Goal: Task Accomplishment & Management: Manage account settings

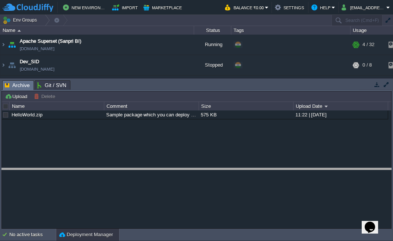
drag, startPoint x: 231, startPoint y: 90, endPoint x: 237, endPoint y: 188, distance: 98.1
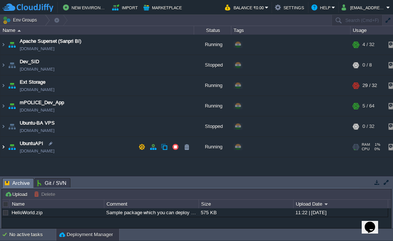
click at [3, 146] on img at bounding box center [3, 147] width 6 height 20
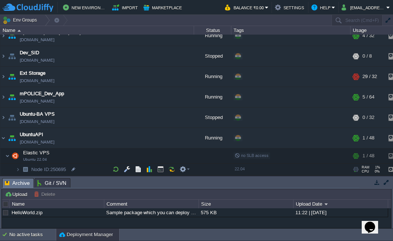
scroll to position [12, 0]
click at [16, 167] on img at bounding box center [18, 170] width 4 height 12
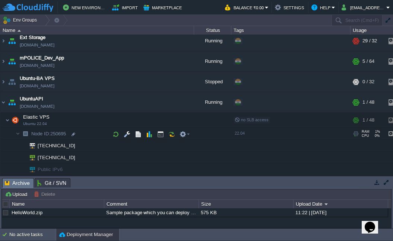
scroll to position [47, 0]
click at [72, 156] on div at bounding box center [71, 158] width 7 height 7
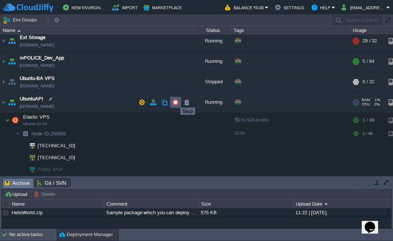
click at [175, 101] on button "button" at bounding box center [175, 102] width 7 height 7
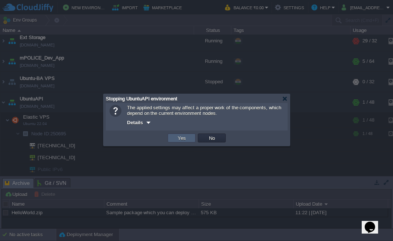
click at [180, 138] on button "Yes" at bounding box center [181, 138] width 13 height 7
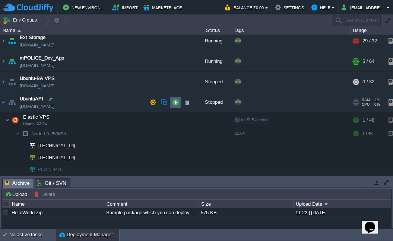
click at [179, 101] on td at bounding box center [175, 102] width 11 height 11
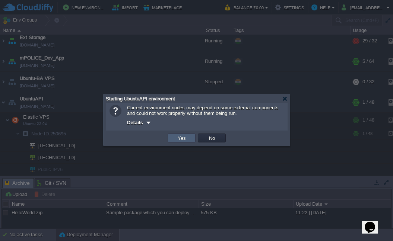
click at [189, 139] on td "Yes" at bounding box center [182, 138] width 28 height 9
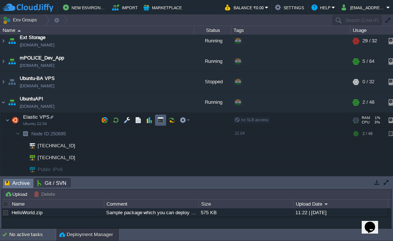
click at [161, 118] on button "button" at bounding box center [160, 120] width 7 height 7
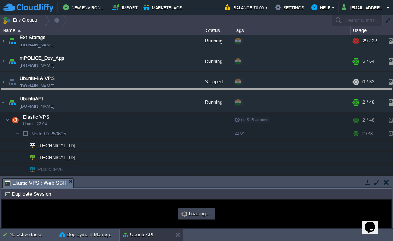
drag, startPoint x: 228, startPoint y: 181, endPoint x: 227, endPoint y: 91, distance: 90.1
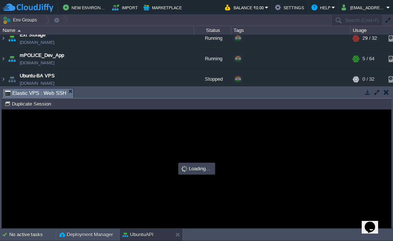
scroll to position [0, 0]
type input "#000000"
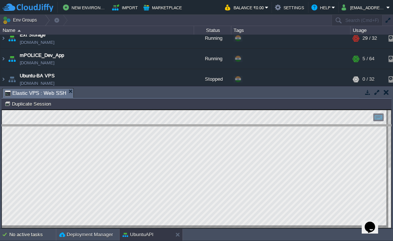
drag, startPoint x: 171, startPoint y: 94, endPoint x: 172, endPoint y: 131, distance: 36.5
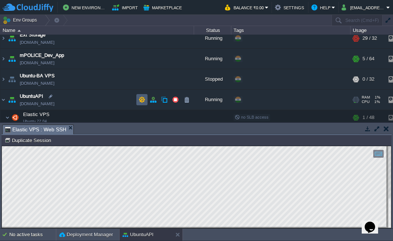
click at [143, 101] on button "button" at bounding box center [142, 99] width 7 height 7
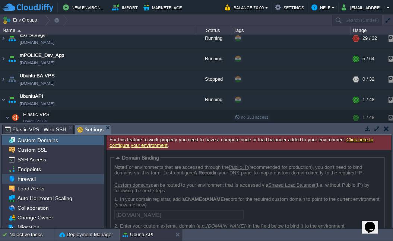
click at [51, 180] on div "Firewall" at bounding box center [53, 179] width 102 height 10
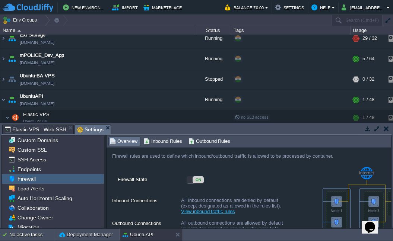
click at [190, 181] on div "ON" at bounding box center [195, 180] width 17 height 7
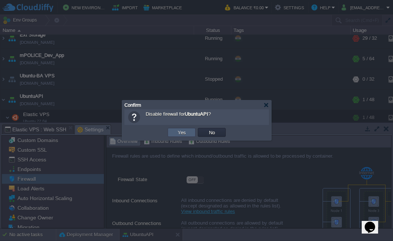
click at [181, 135] on button "Yes" at bounding box center [181, 132] width 13 height 7
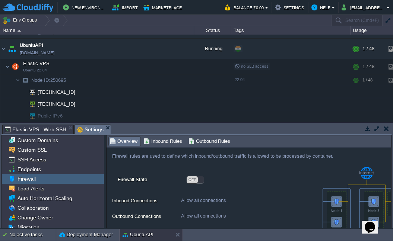
scroll to position [101, 0]
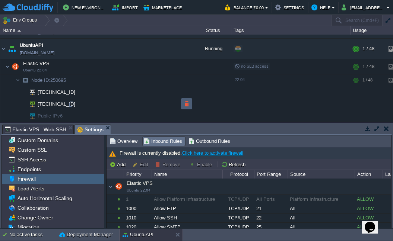
click at [187, 101] on button "button" at bounding box center [186, 104] width 7 height 7
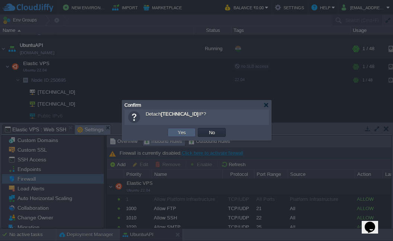
click at [187, 134] on button "Yes" at bounding box center [181, 132] width 13 height 7
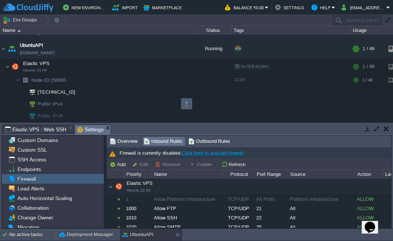
click at [188, 101] on button "button" at bounding box center [186, 104] width 7 height 7
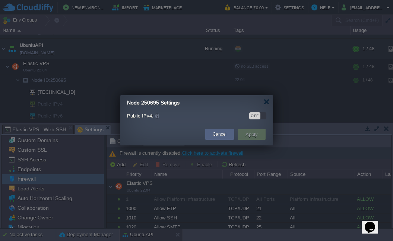
click at [262, 116] on div "OFF" at bounding box center [257, 115] width 17 height 7
click at [254, 133] on button "Apply" at bounding box center [251, 134] width 17 height 9
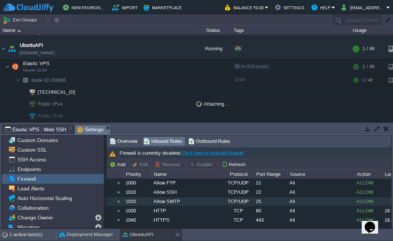
scroll to position [25, 0]
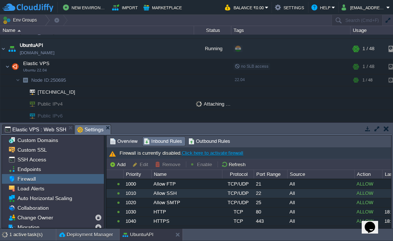
click at [202, 197] on div "Allow SSH" at bounding box center [187, 193] width 70 height 9
click at [130, 142] on span "Overview" at bounding box center [124, 141] width 28 height 8
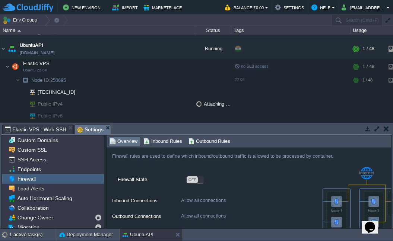
click at [202, 180] on div "OFF" at bounding box center [195, 180] width 17 height 7
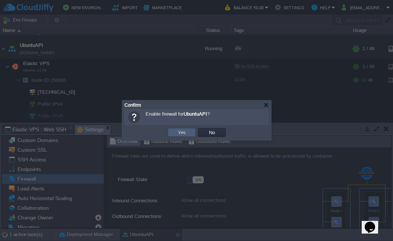
click at [187, 131] on button "Yes" at bounding box center [181, 132] width 13 height 7
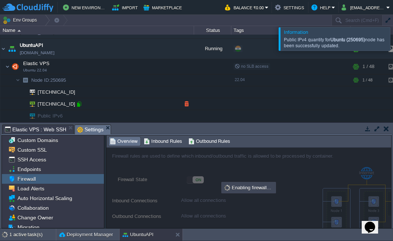
click at [80, 102] on div at bounding box center [79, 104] width 7 height 7
type input "[TECHNICAL_ID]"
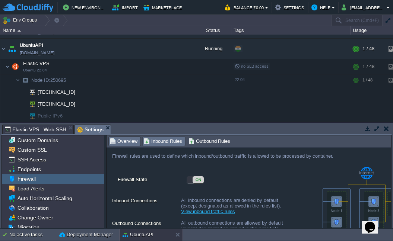
click at [170, 142] on span "Inbound Rules" at bounding box center [163, 141] width 38 height 8
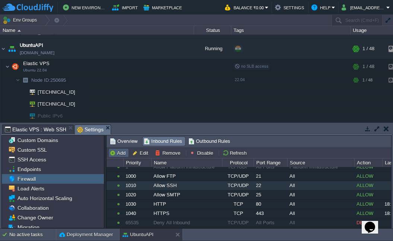
click at [120, 155] on button "Add" at bounding box center [119, 153] width 18 height 7
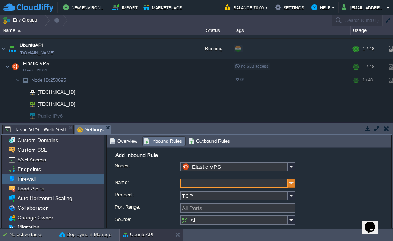
click at [291, 184] on img at bounding box center [291, 184] width 7 height 10
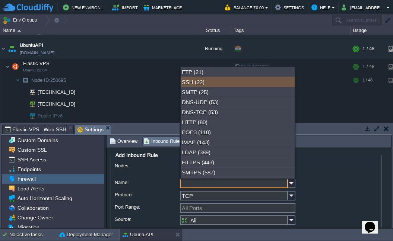
click at [225, 86] on div "SSH (22)" at bounding box center [238, 82] width 114 height 10
type input "SSH"
type input "22"
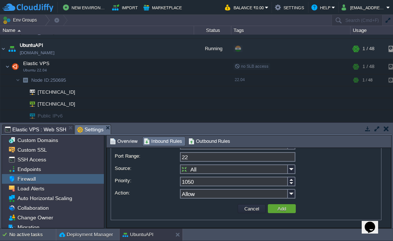
scroll to position [51, 0]
click at [285, 210] on button "Add" at bounding box center [281, 209] width 13 height 7
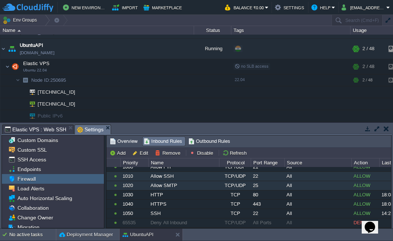
scroll to position [33, 3]
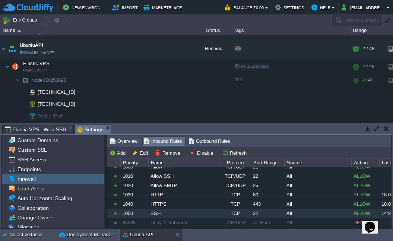
click at [168, 216] on div "SSH" at bounding box center [184, 213] width 70 height 9
click at [164, 155] on button "Remove" at bounding box center [169, 153] width 28 height 7
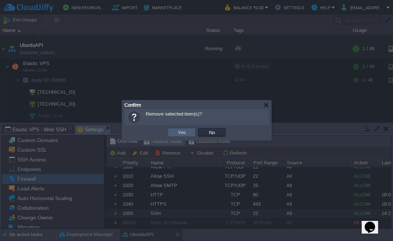
click at [184, 135] on button "Yes" at bounding box center [181, 132] width 13 height 7
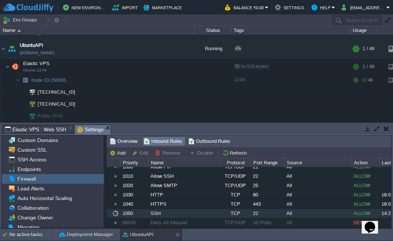
click at [184, 135] on div "Tasks Activity Log Archive Git / SVN Elastic VPS : Web SSH Settings" at bounding box center [196, 129] width 390 height 11
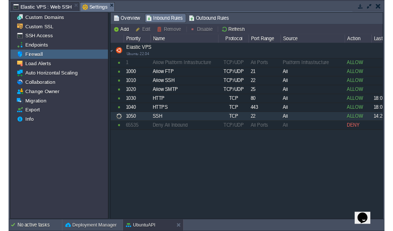
scroll to position [0, 3]
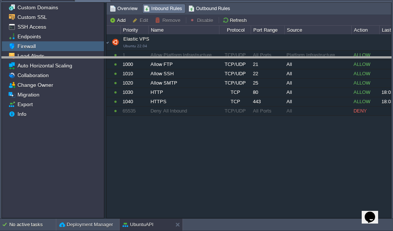
drag, startPoint x: 255, startPoint y: 1, endPoint x: 255, endPoint y: 67, distance: 66.3
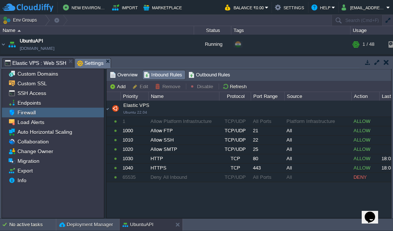
scroll to position [98, 0]
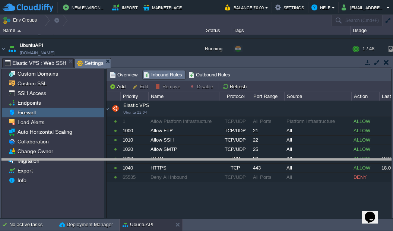
drag, startPoint x: 223, startPoint y: 60, endPoint x: 223, endPoint y: 66, distance: 6.0
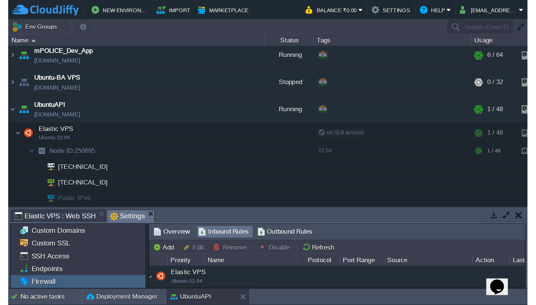
scroll to position [67, 0]
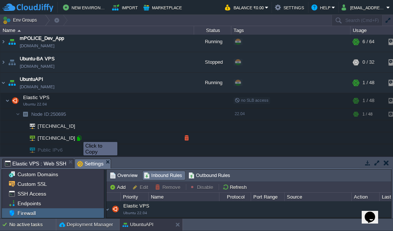
click at [78, 135] on div at bounding box center [79, 138] width 7 height 7
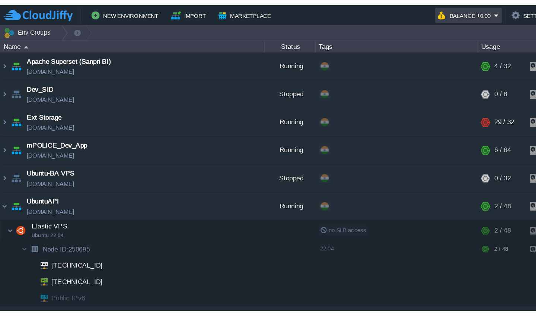
scroll to position [0, 0]
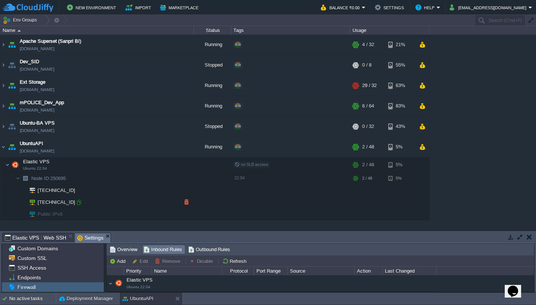
click at [80, 203] on div at bounding box center [79, 202] width 7 height 7
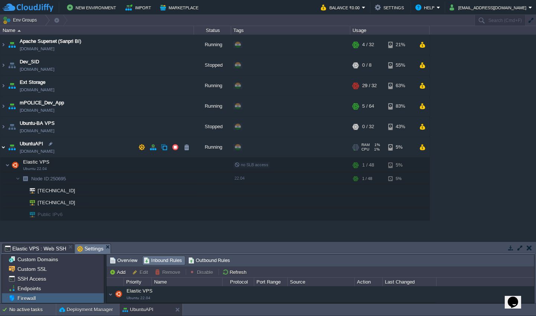
click at [3, 149] on img at bounding box center [3, 147] width 6 height 20
